Goal: Find specific page/section: Find specific page/section

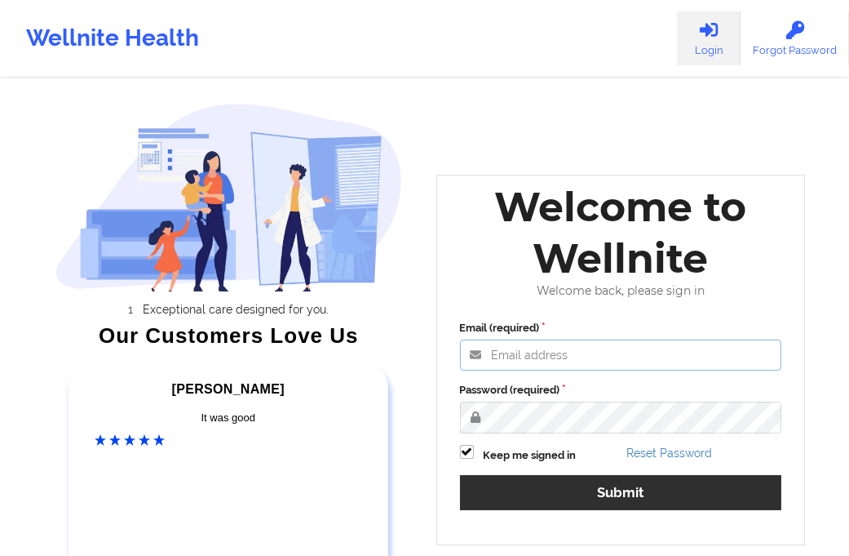
type input "[EMAIL_ADDRESS][DOMAIN_NAME]"
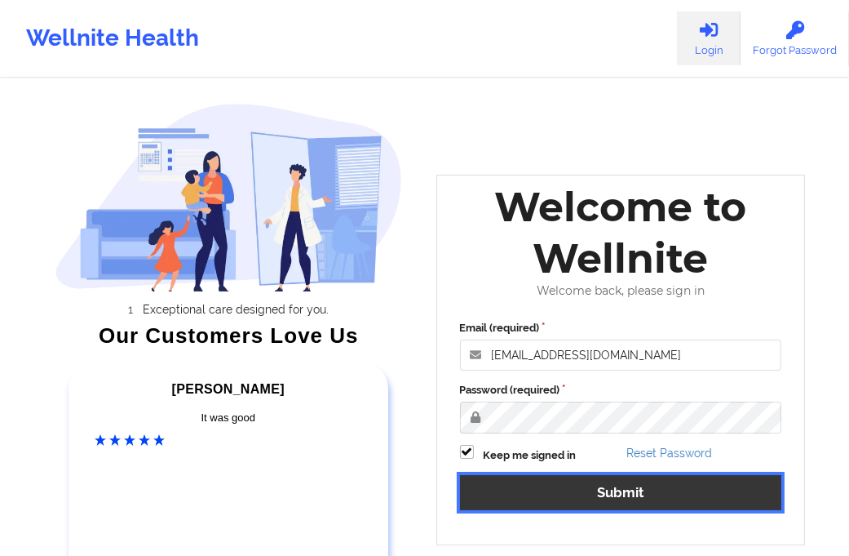
click at [522, 487] on button "Submit" at bounding box center [621, 492] width 322 height 35
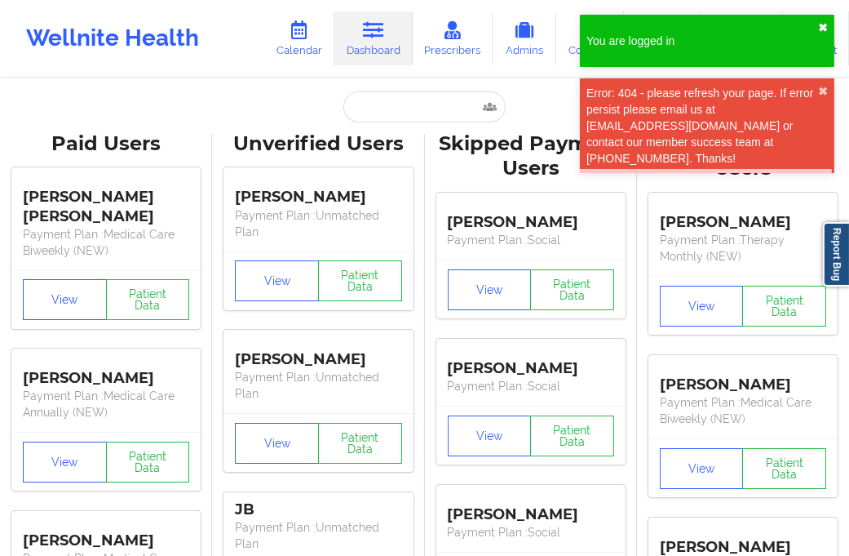
click at [820, 21] on button "✖︎" at bounding box center [823, 27] width 10 height 13
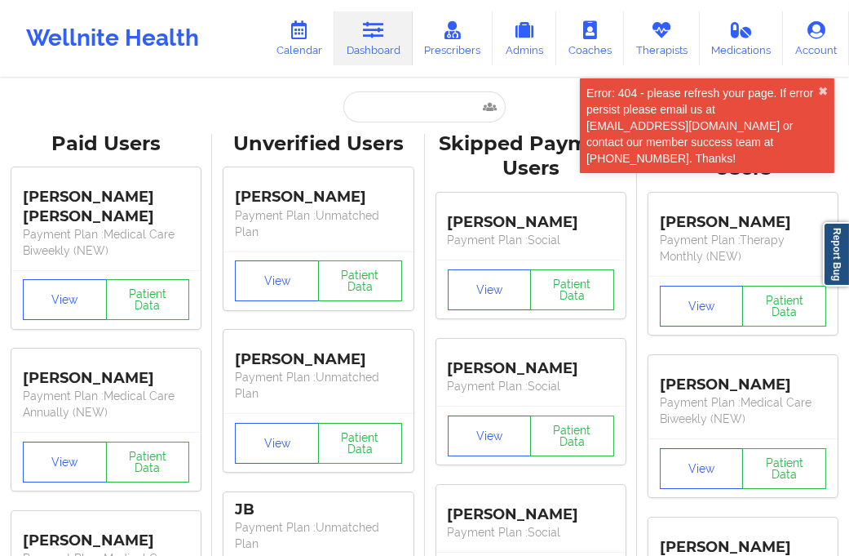
click at [818, 85] on div "Error: 404 - please refresh your page. If error persist please email us at [EMA…" at bounding box center [703, 126] width 232 height 82
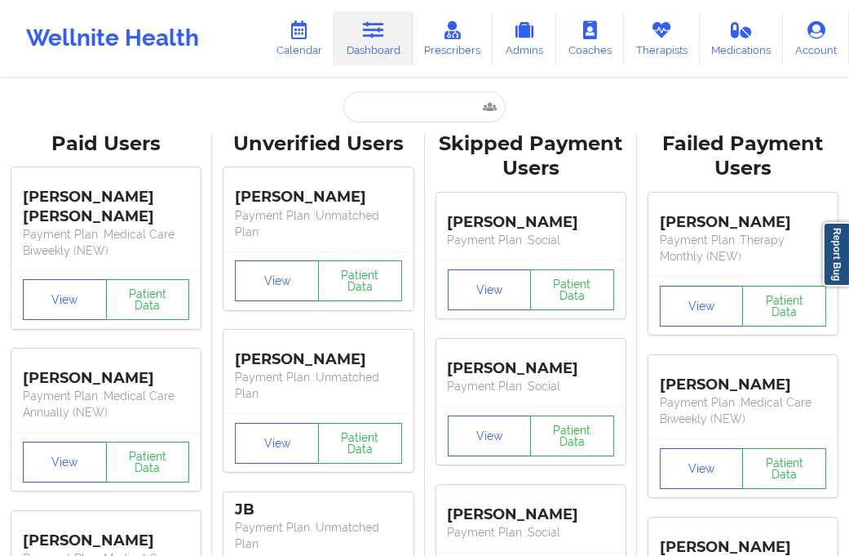
click at [371, 107] on input "text" at bounding box center [425, 106] width 162 height 31
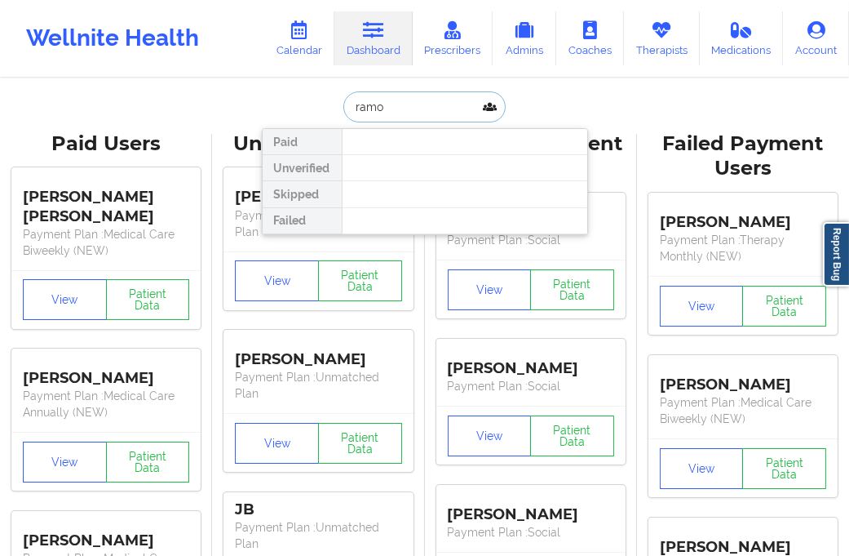
type input "[PERSON_NAME]"
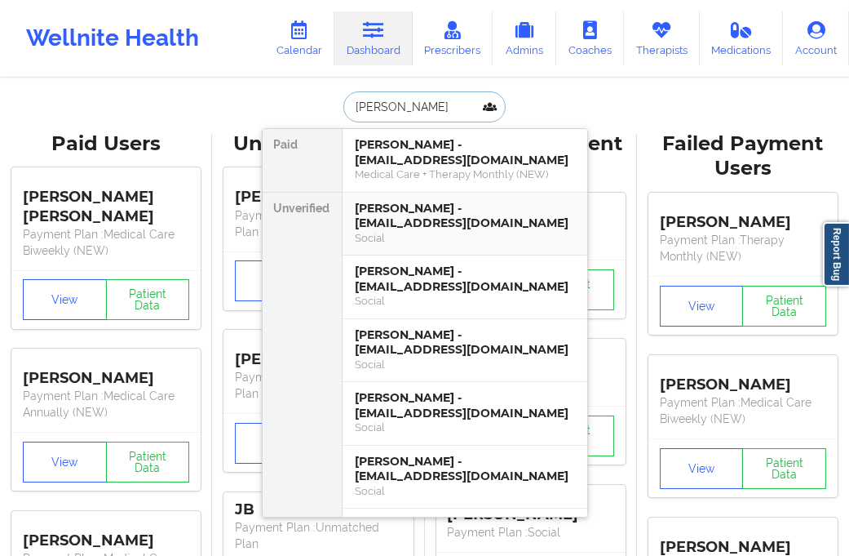
click at [439, 214] on div "[PERSON_NAME] - [EMAIL_ADDRESS][DOMAIN_NAME]" at bounding box center [465, 216] width 219 height 30
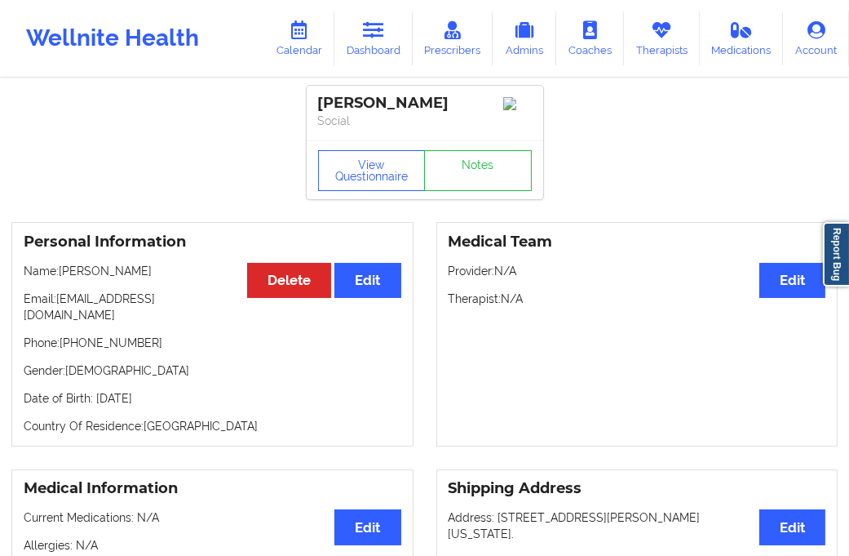
drag, startPoint x: 228, startPoint y: 379, endPoint x: 118, endPoint y: 392, distance: 111.7
click at [118, 392] on p "Date of Birth: [DEMOGRAPHIC_DATA]" at bounding box center [213, 398] width 378 height 16
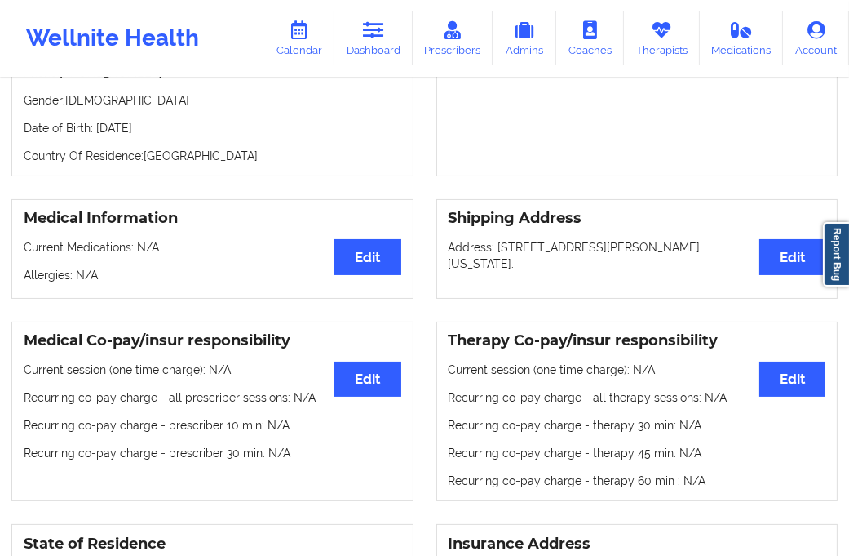
scroll to position [272, 0]
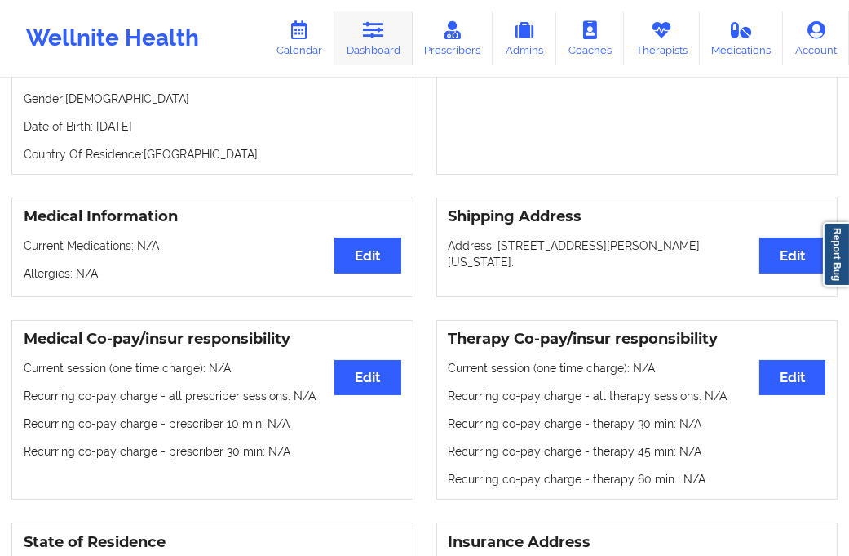
click at [393, 51] on link "Dashboard" at bounding box center [374, 38] width 78 height 54
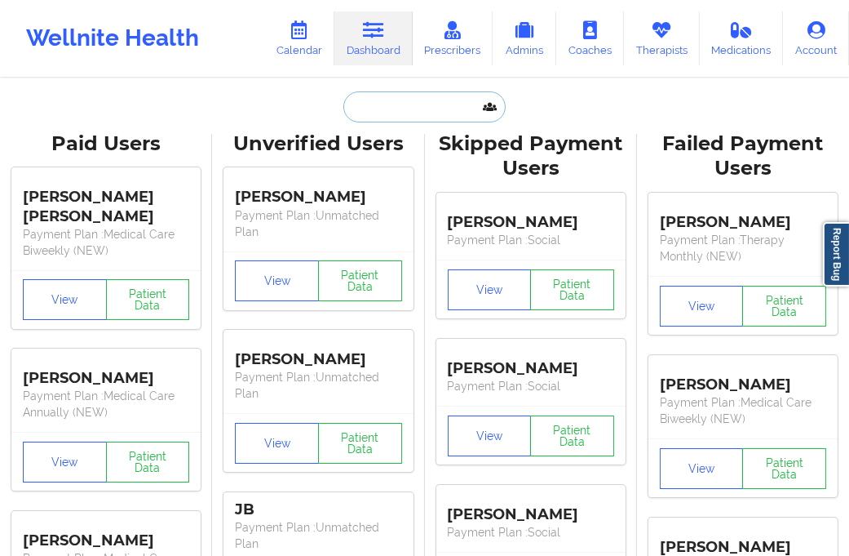
click at [388, 118] on input "text" at bounding box center [425, 106] width 162 height 31
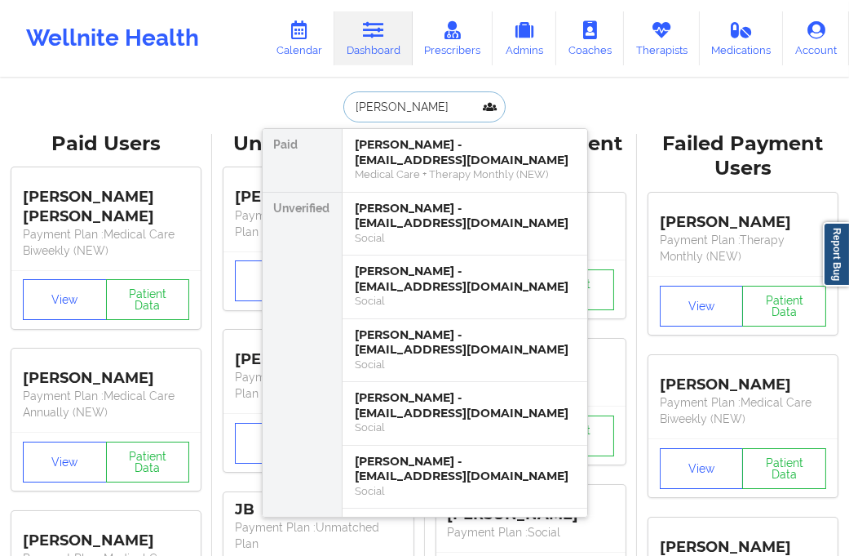
type input "[PERSON_NAME]"
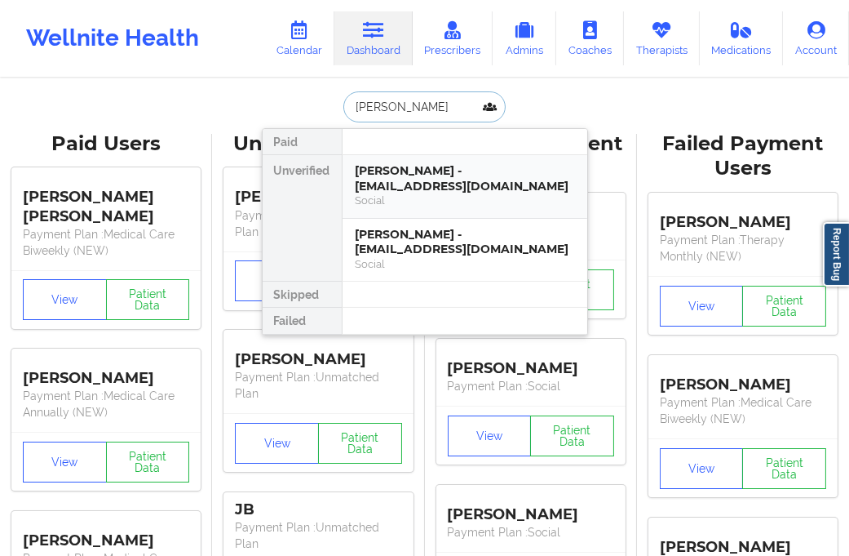
click at [390, 180] on div "[PERSON_NAME] - [EMAIL_ADDRESS][DOMAIN_NAME]" at bounding box center [465, 178] width 219 height 30
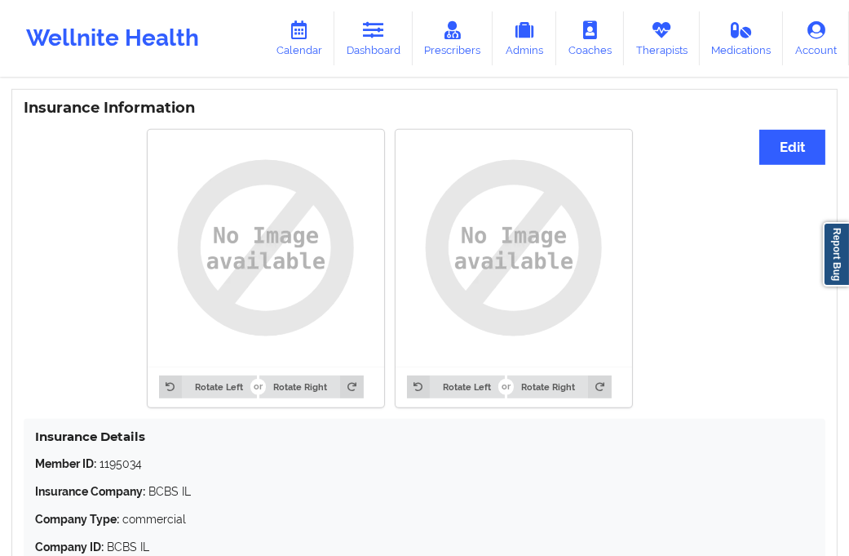
scroll to position [1341, 0]
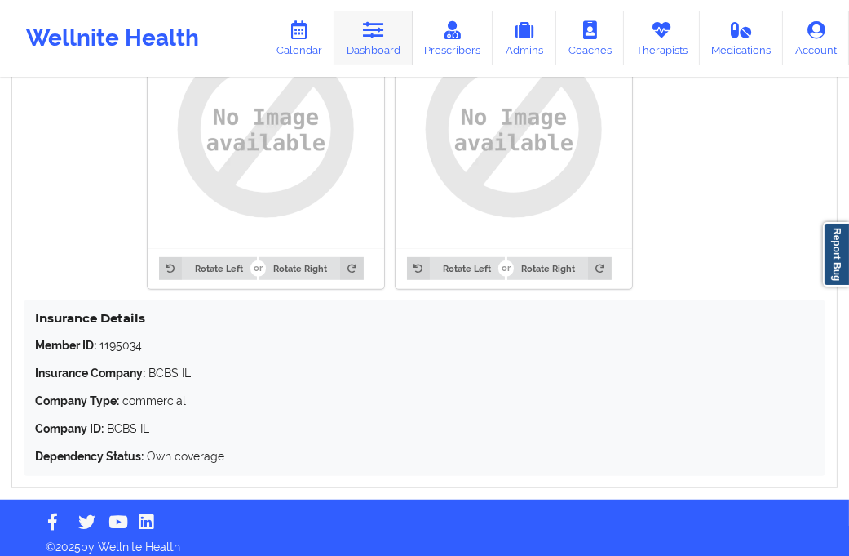
click at [377, 47] on link "Dashboard" at bounding box center [374, 38] width 78 height 54
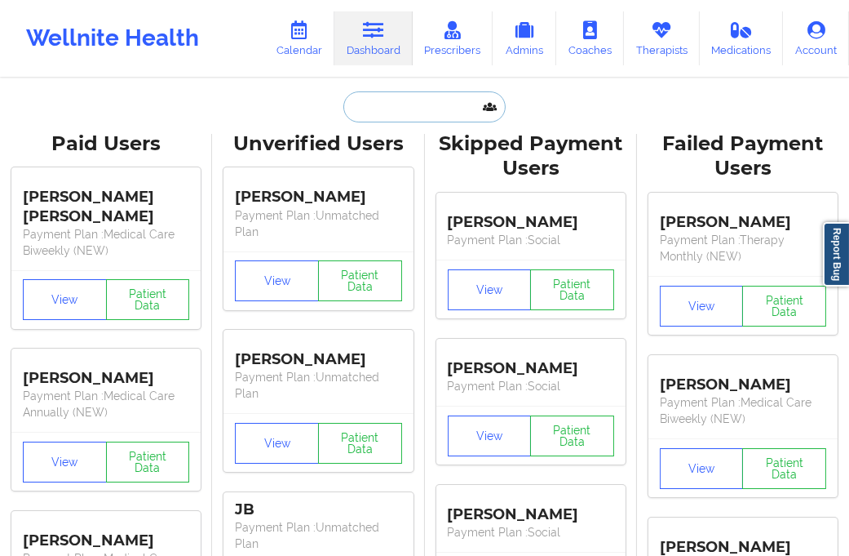
click at [388, 111] on input "text" at bounding box center [425, 106] width 162 height 31
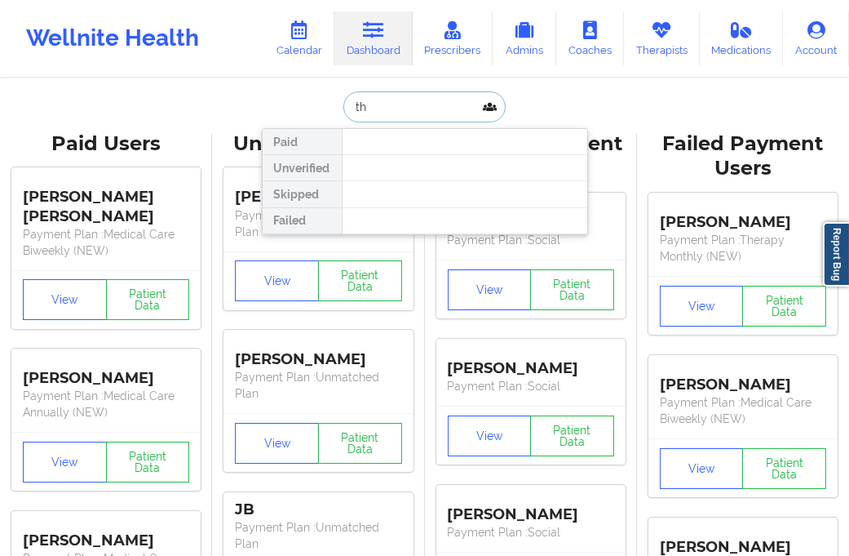
type input "t"
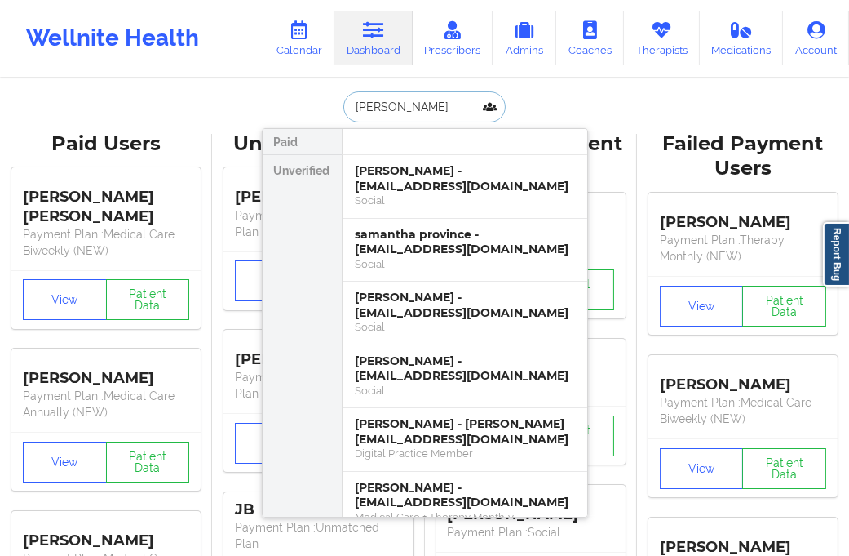
type input "[PERSON_NAME]"
